Goal: Information Seeking & Learning: Learn about a topic

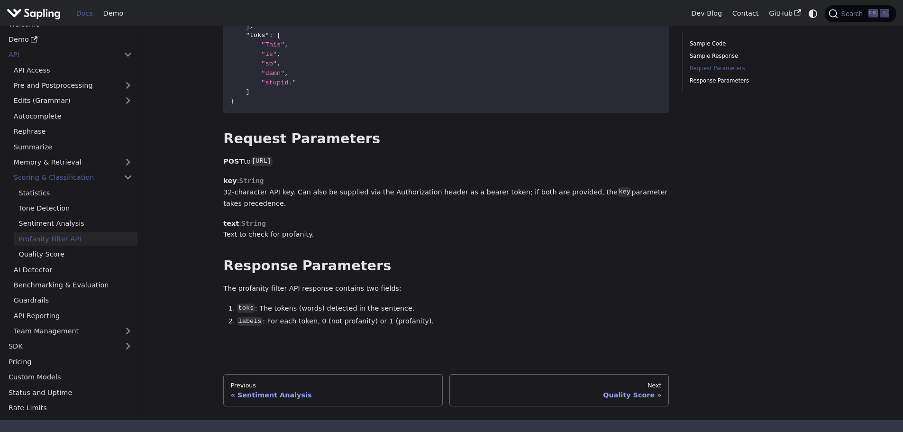
scroll to position [474, 0]
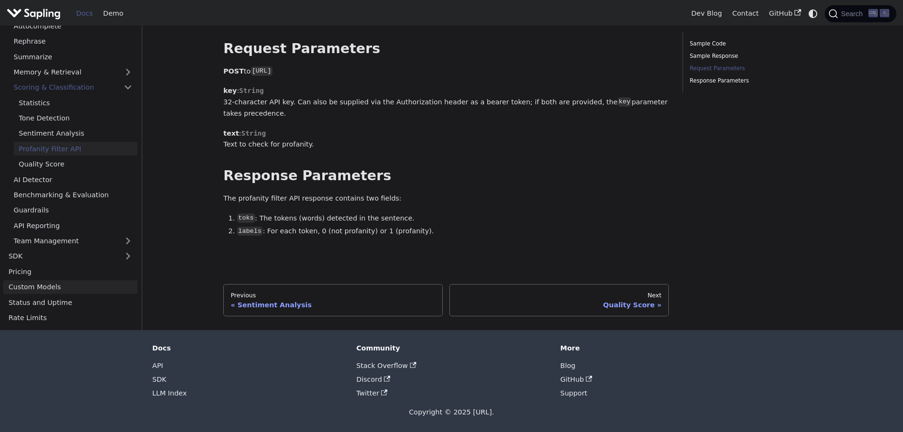
click at [80, 284] on link "Custom Models" at bounding box center [70, 287] width 134 height 14
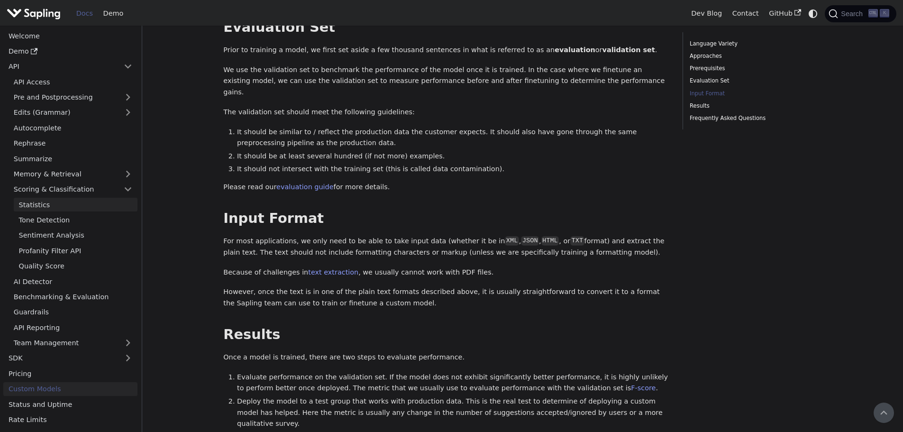
scroll to position [664, 0]
click at [62, 34] on link "Welcome" at bounding box center [70, 36] width 134 height 14
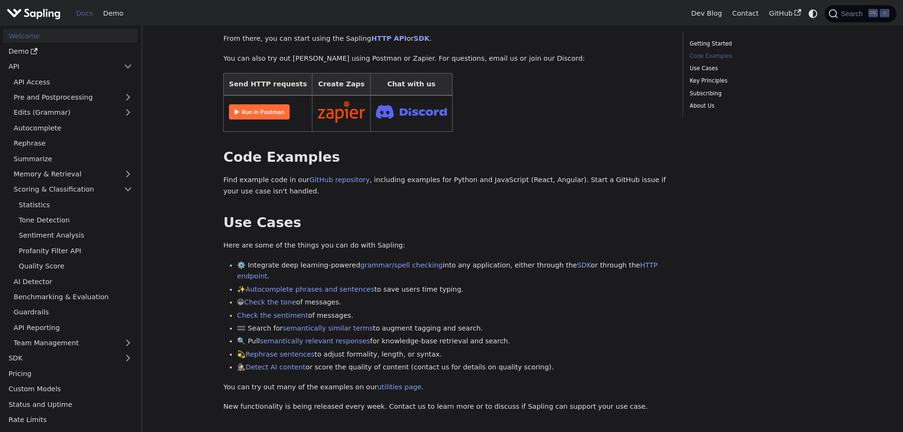
scroll to position [190, 0]
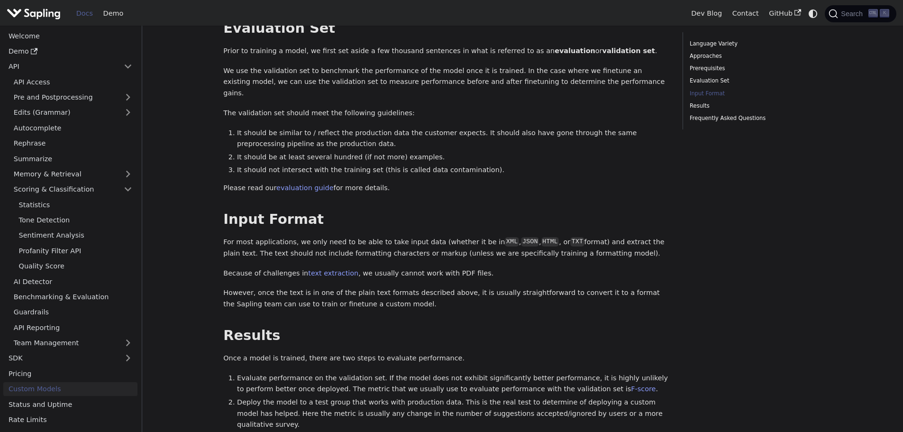
scroll to position [447, 0]
